Goal: Task Accomplishment & Management: Manage account settings

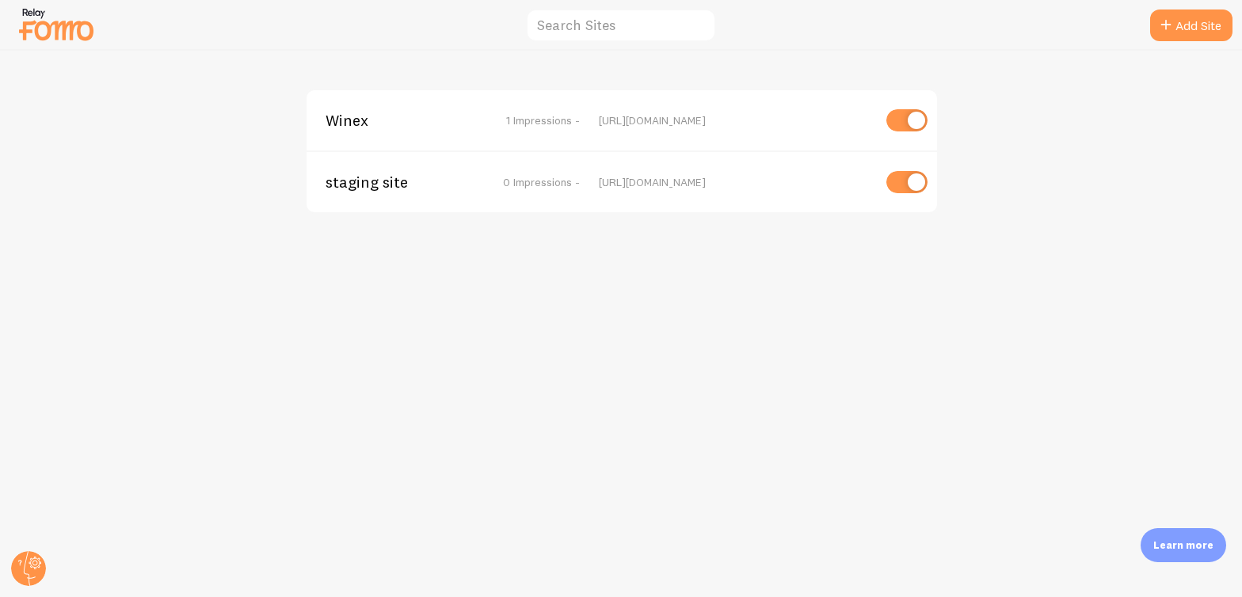
click at [345, 116] on span "Winex" at bounding box center [390, 120] width 128 height 14
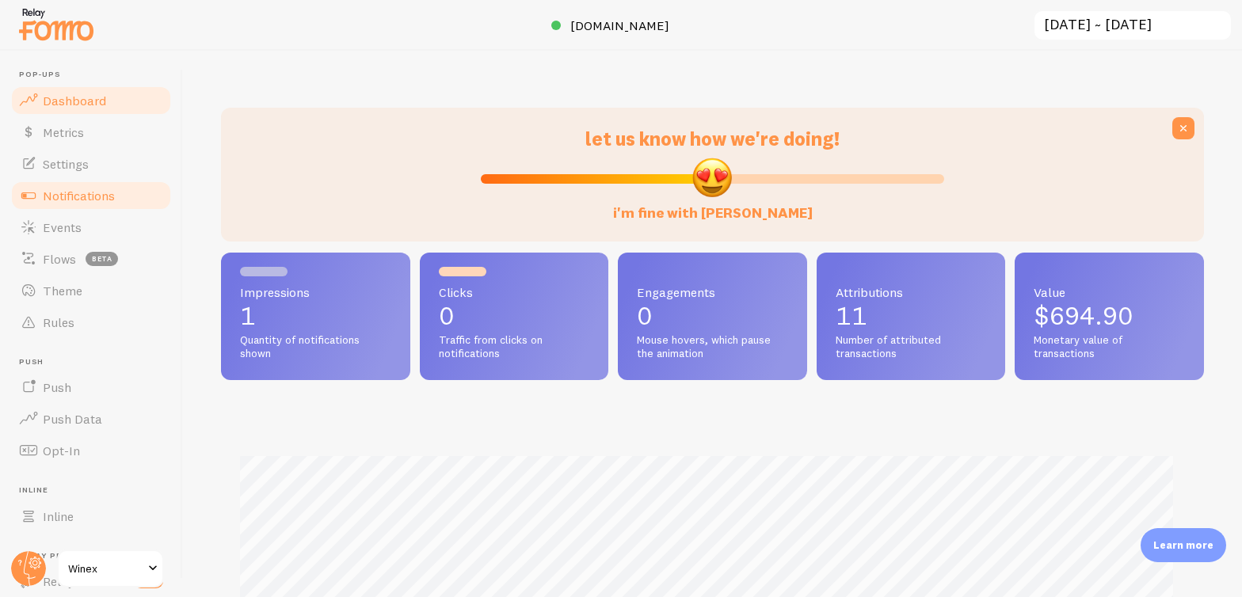
scroll to position [416, 971]
click at [73, 219] on span "Events" at bounding box center [62, 227] width 39 height 16
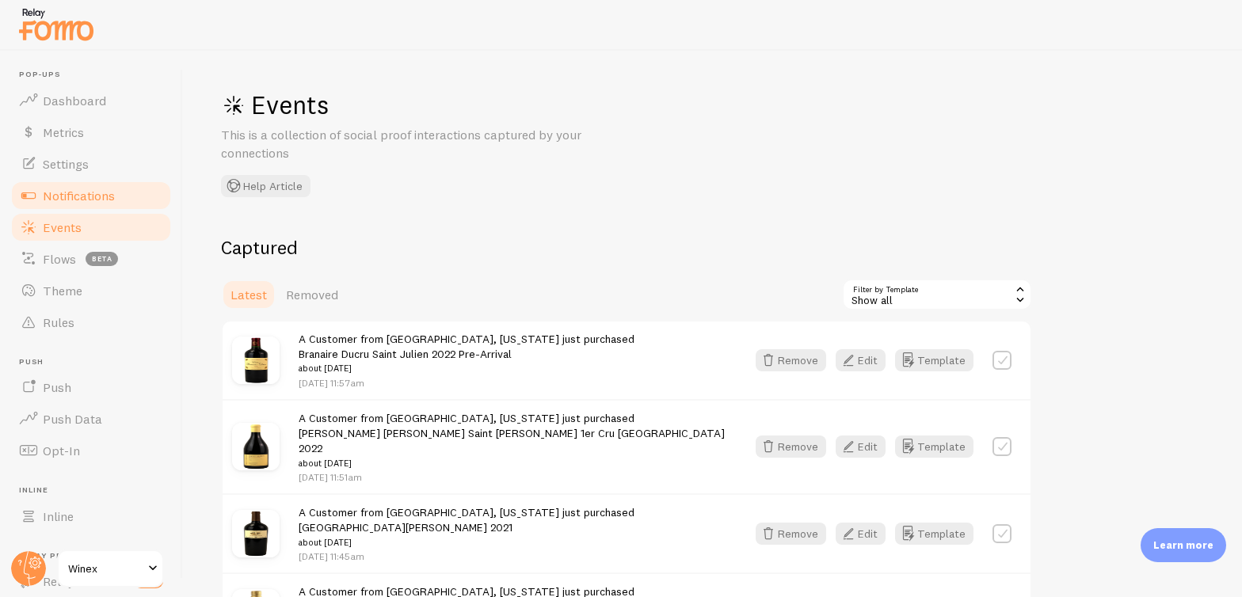
click at [86, 188] on span "Notifications" at bounding box center [79, 196] width 72 height 16
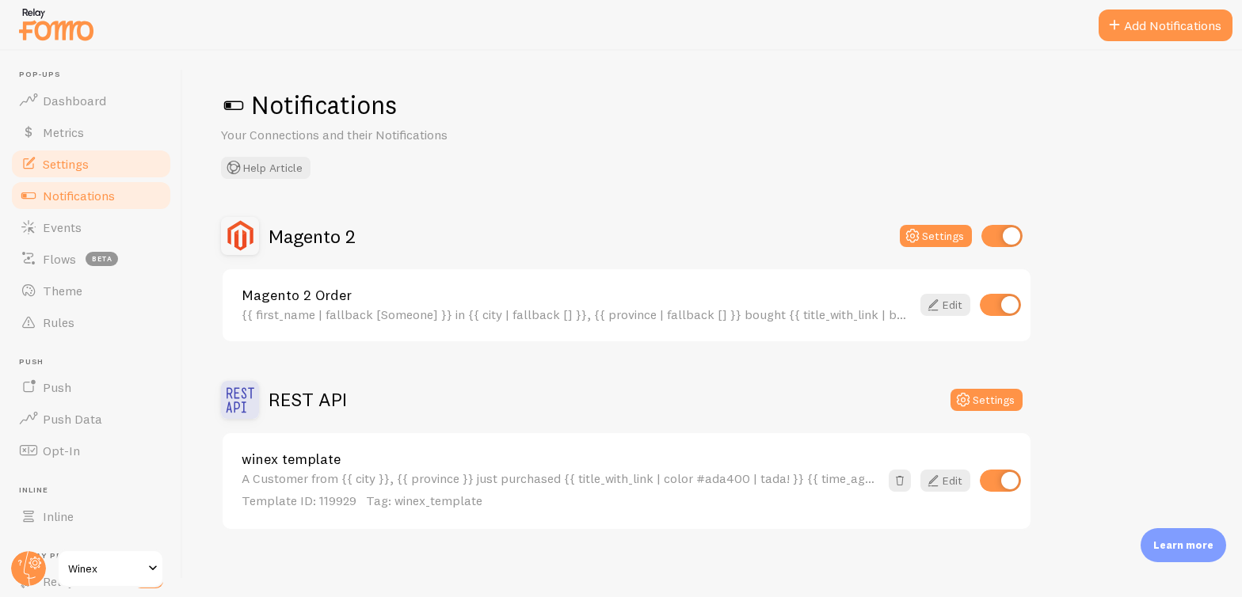
click at [62, 162] on span "Settings" at bounding box center [66, 164] width 46 height 16
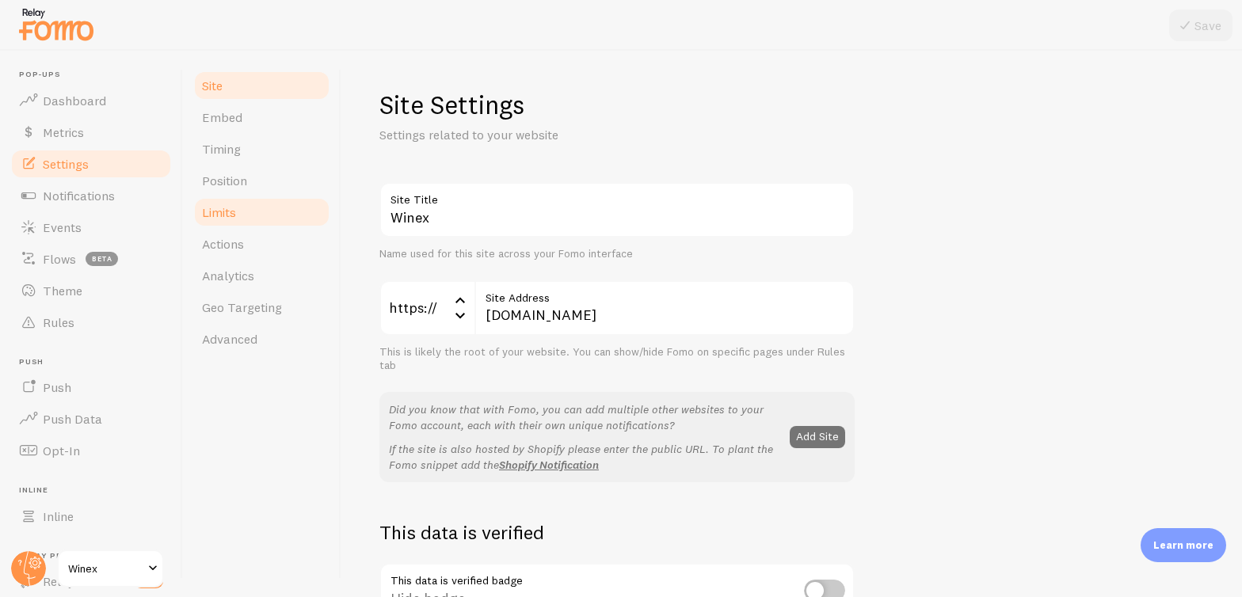
click at [231, 216] on span "Limits" at bounding box center [219, 212] width 34 height 16
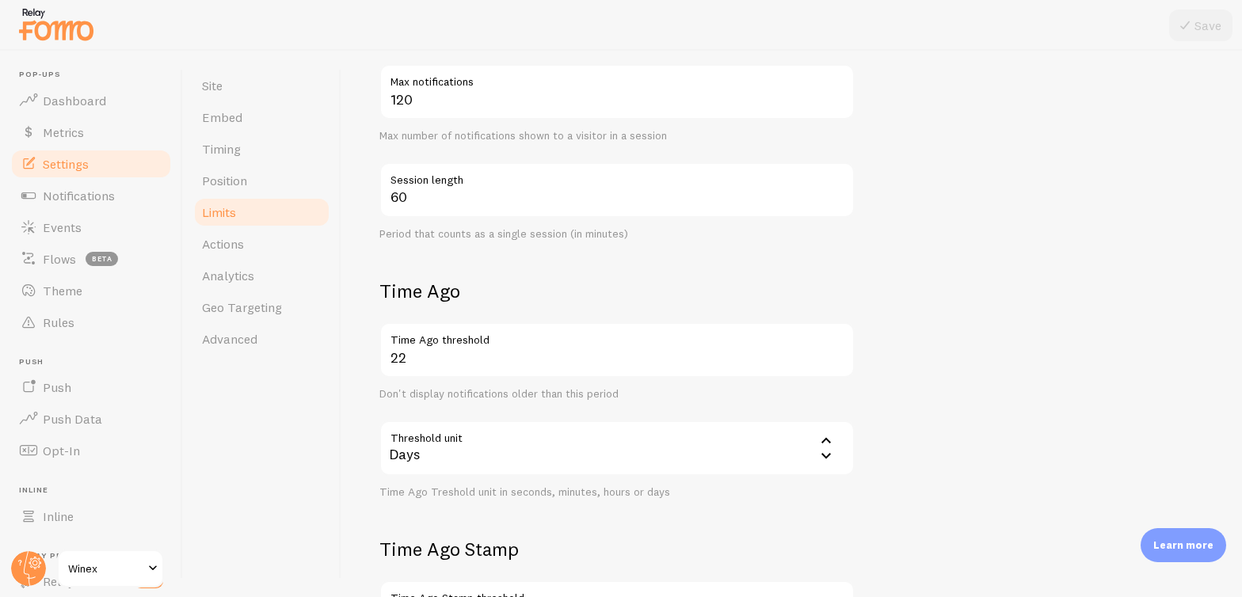
scroll to position [387, 0]
